Goal: Task Accomplishment & Management: Use online tool/utility

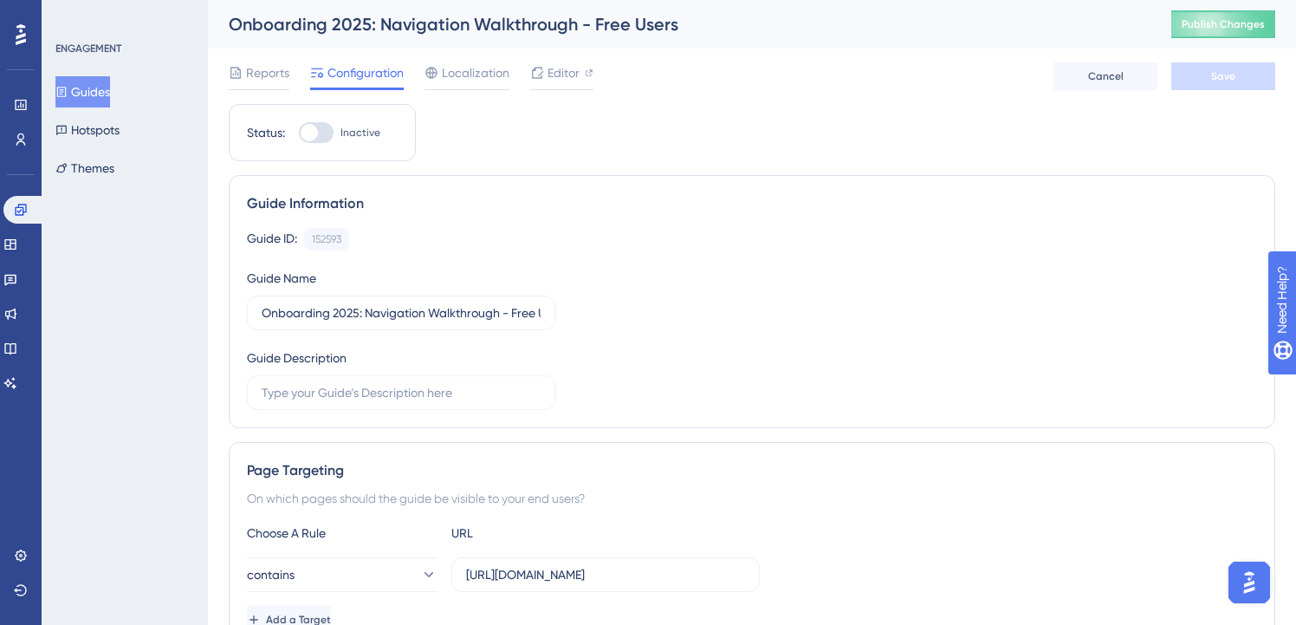
click at [83, 89] on button "Guides" at bounding box center [82, 91] width 55 height 31
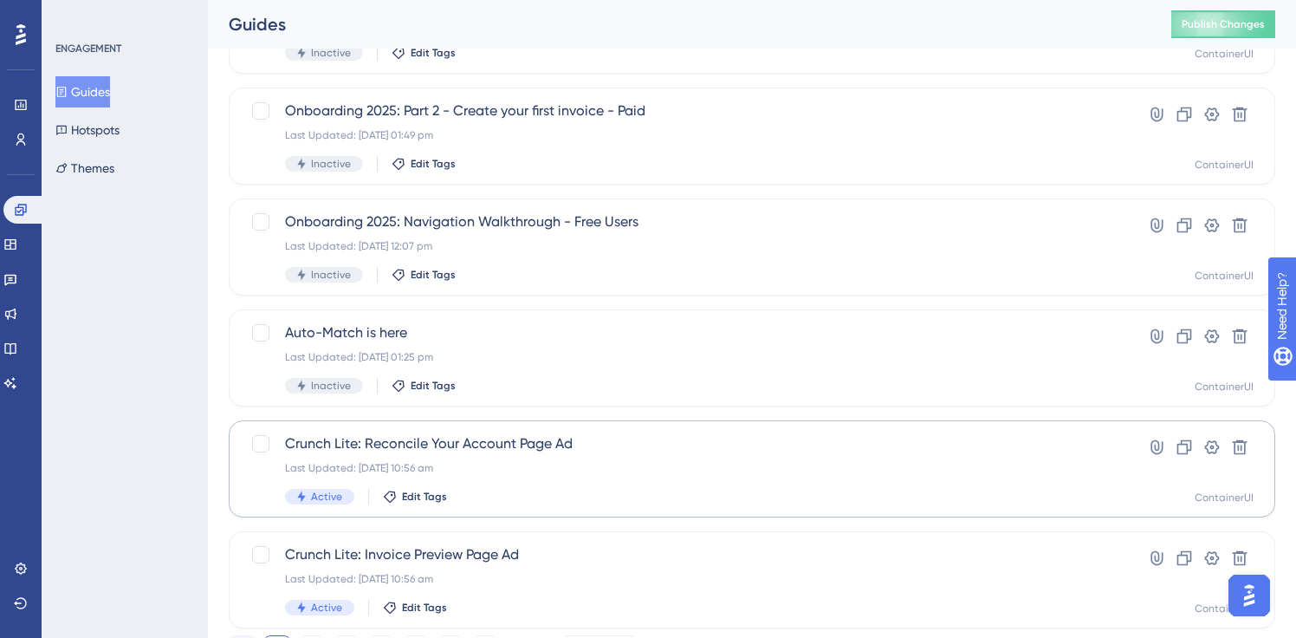
scroll to position [707, 0]
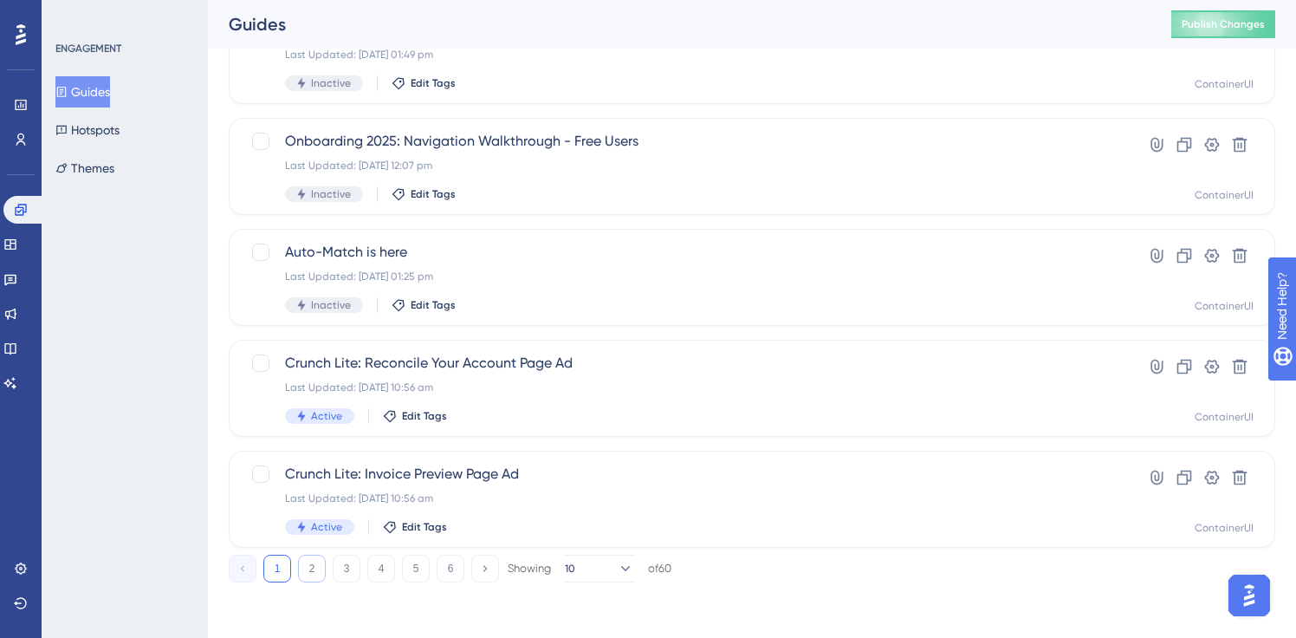
click at [310, 571] on button "2" at bounding box center [312, 568] width 28 height 28
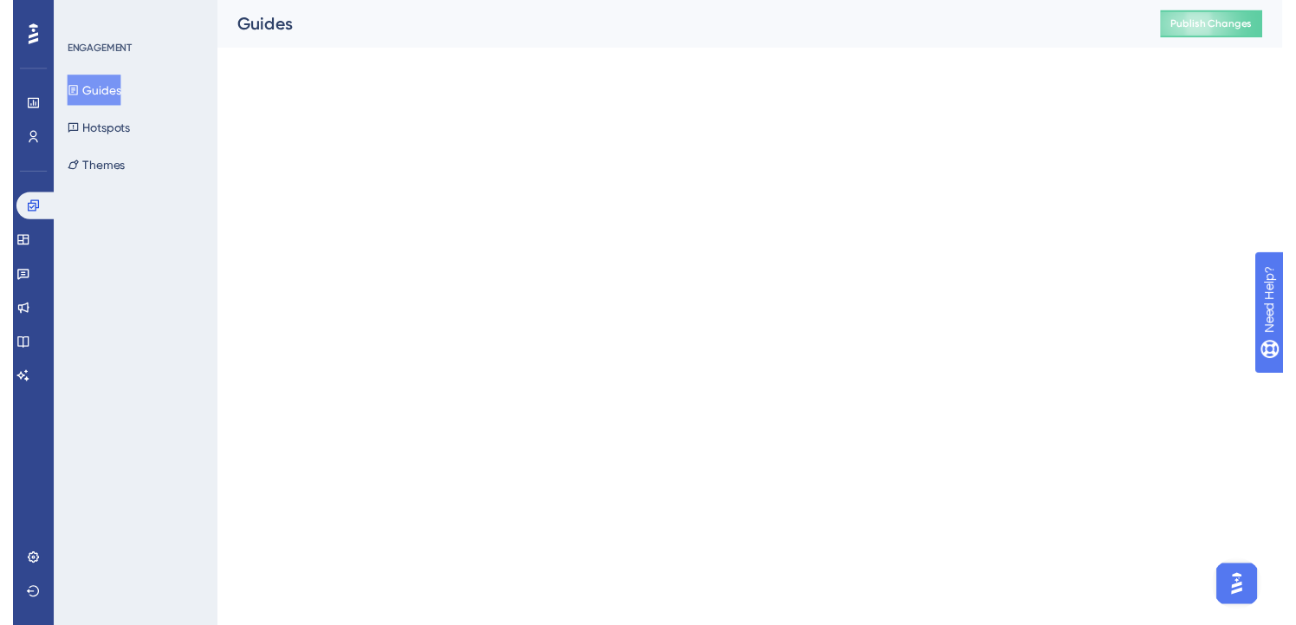
scroll to position [0, 0]
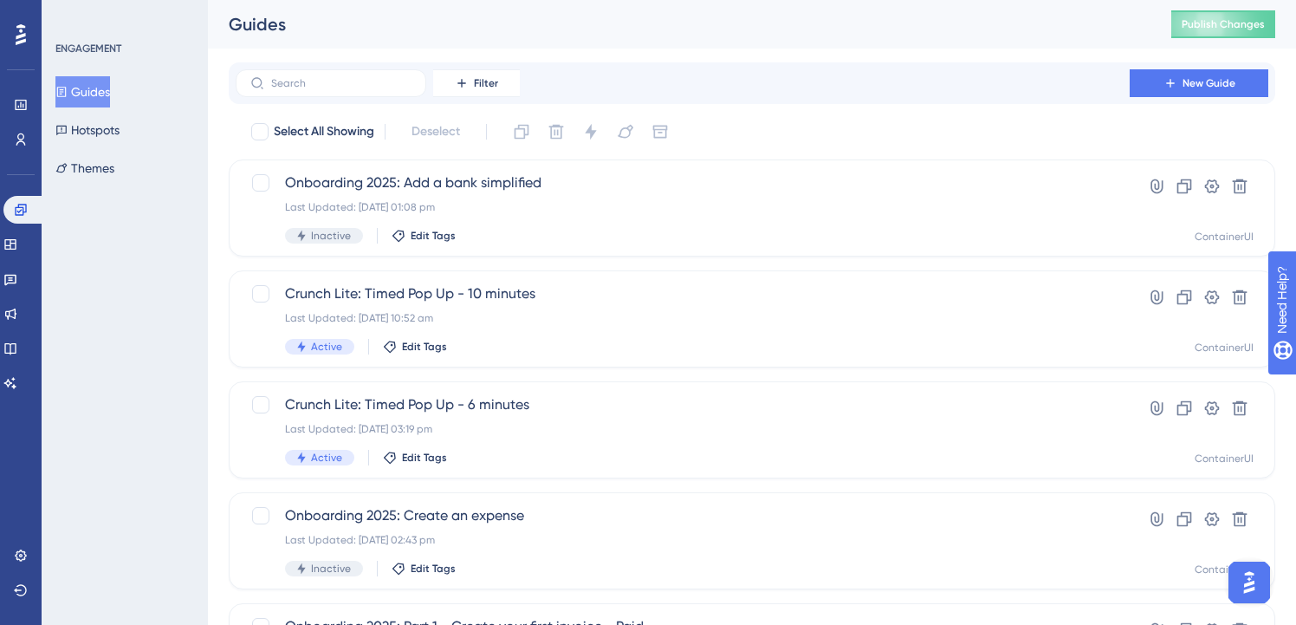
click at [106, 91] on button "Guides" at bounding box center [82, 91] width 55 height 31
click at [498, 189] on span "Onboarding 2025: Add a bank simplified" at bounding box center [682, 182] width 795 height 21
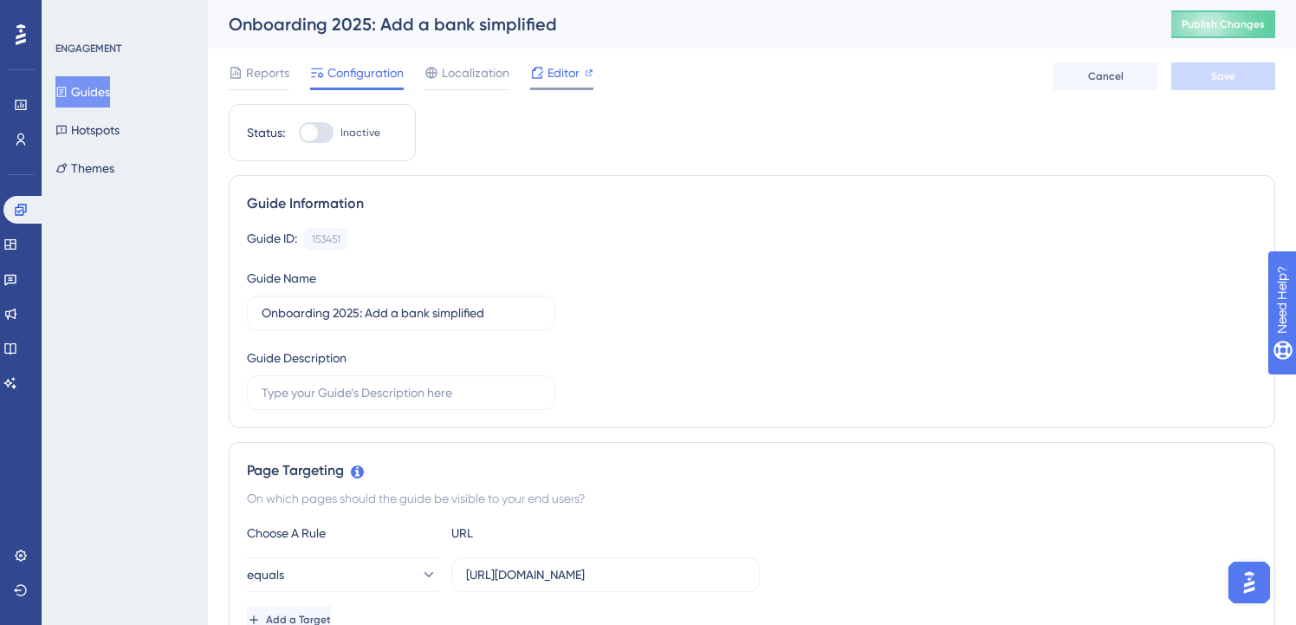
click at [558, 74] on span "Editor" at bounding box center [564, 72] width 32 height 21
